Goal: Navigation & Orientation: Understand site structure

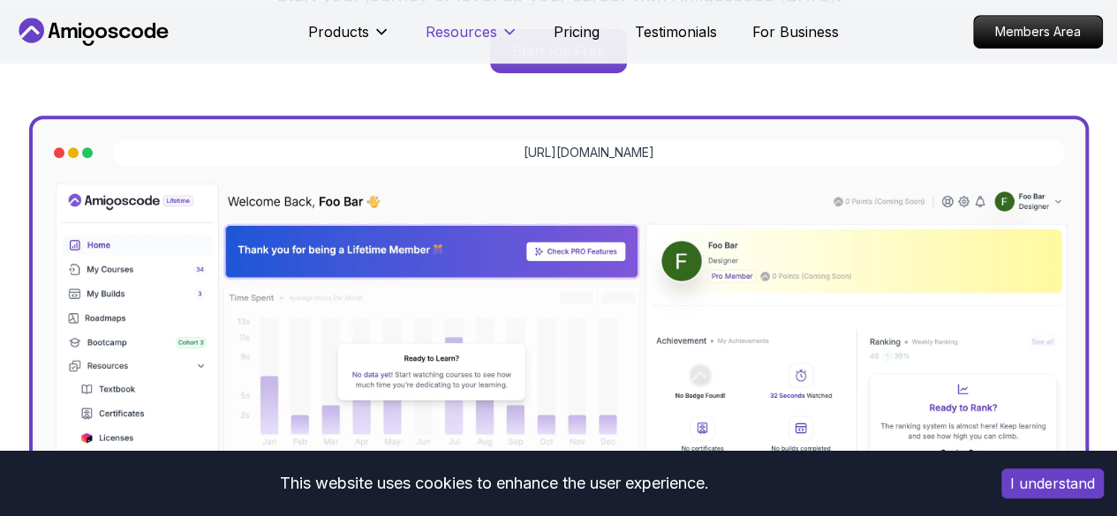
scroll to position [441, 0]
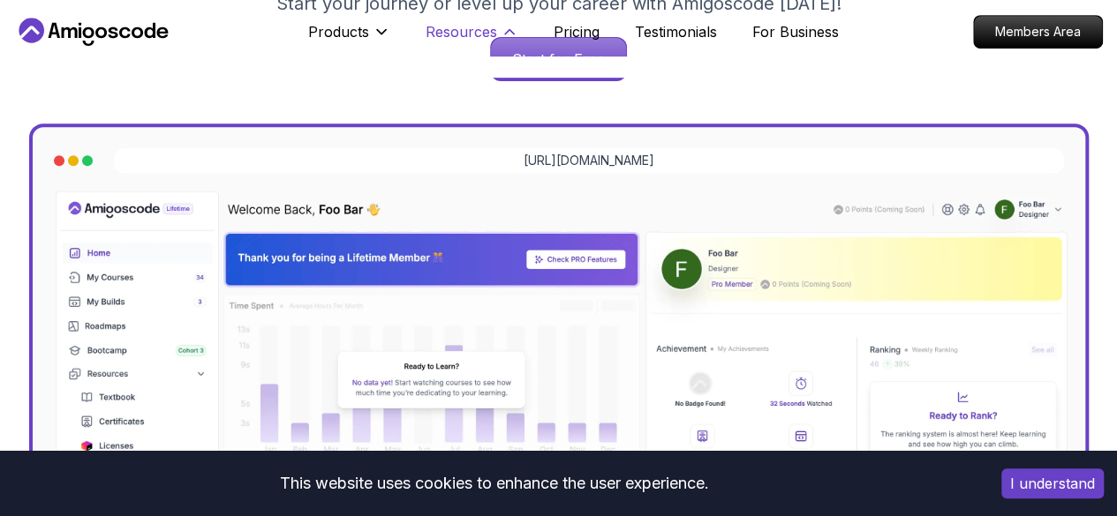
click at [478, 26] on p "Resources" at bounding box center [462, 31] width 72 height 21
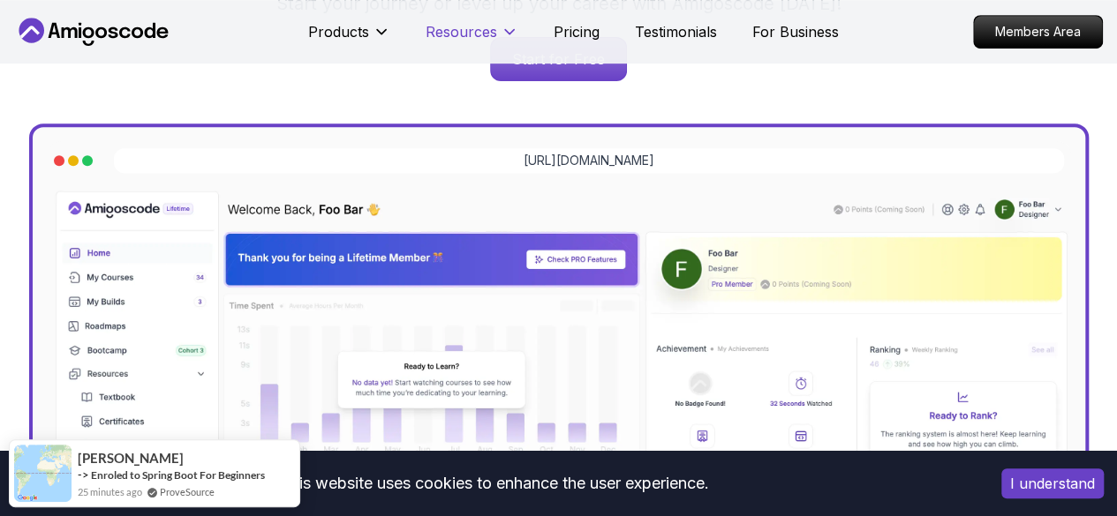
click at [479, 26] on p "Resources" at bounding box center [462, 31] width 72 height 21
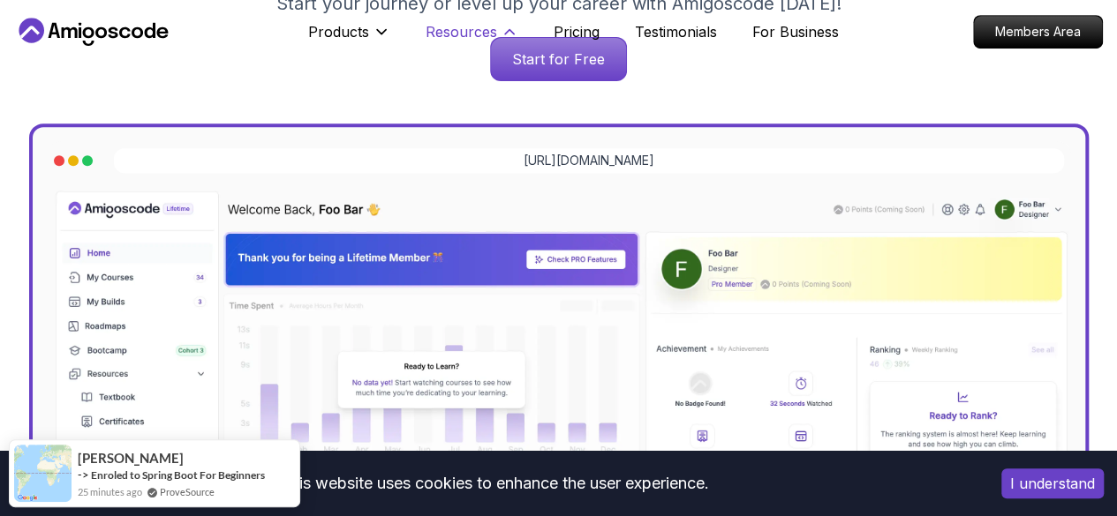
click at [480, 26] on p "Resources" at bounding box center [462, 31] width 72 height 21
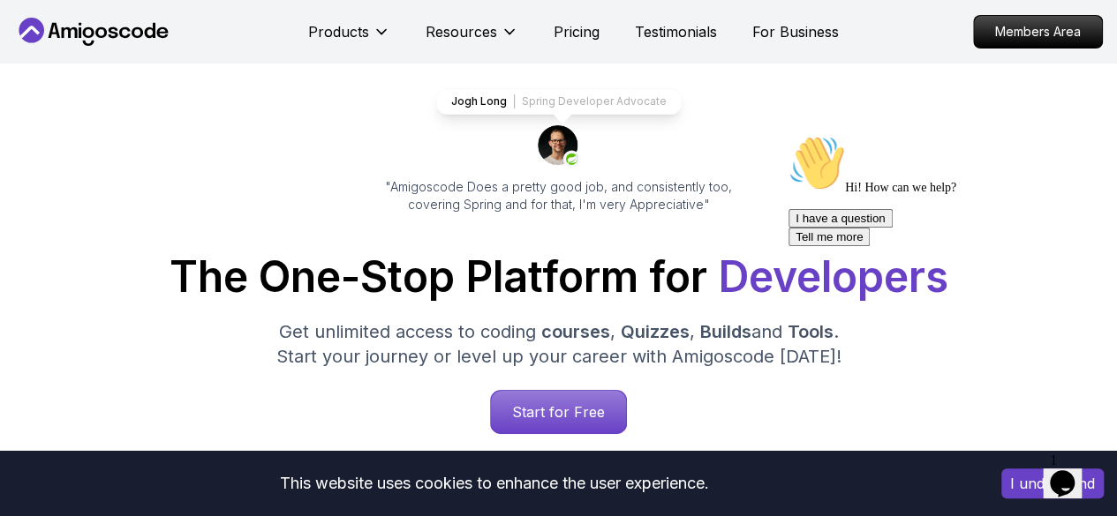
scroll to position [0, 0]
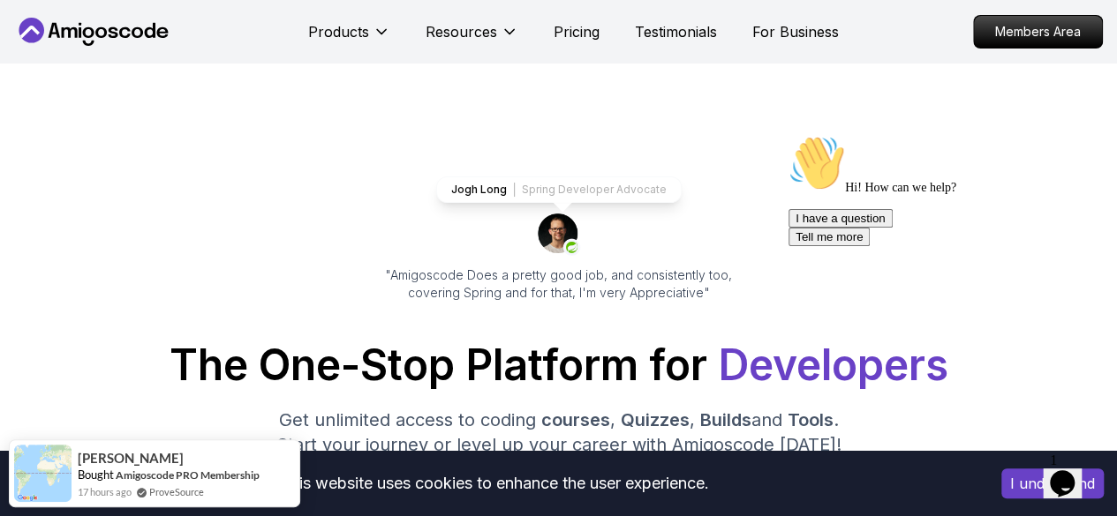
click at [749, 24] on div "Products Resources Pricing Testimonials For Business" at bounding box center [573, 31] width 531 height 35
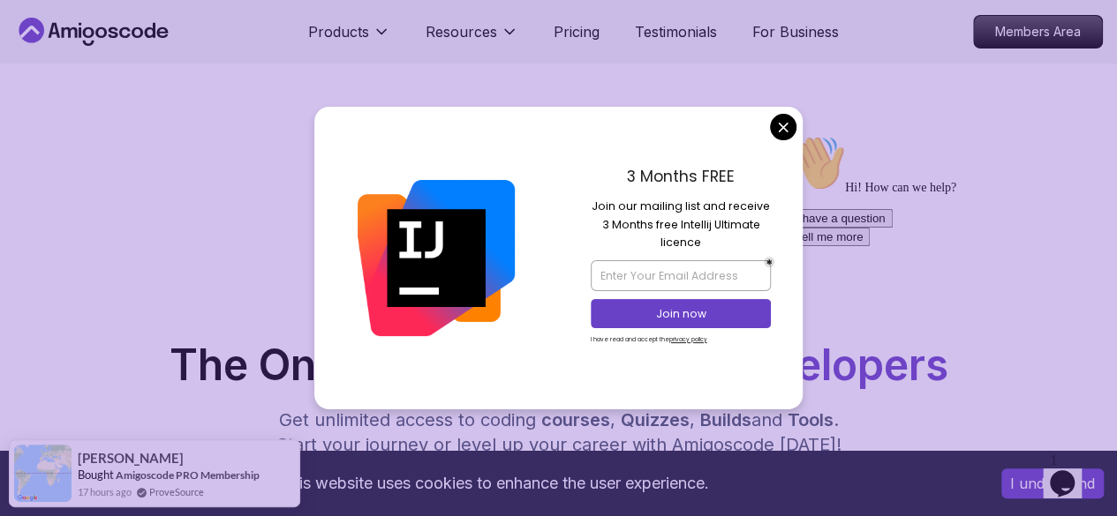
click at [772, 117] on div "3 Months FREE Join our mailing list and receive 3 Months free Intellij Ultimate…" at bounding box center [681, 258] width 245 height 302
